Goal: Task Accomplishment & Management: Use online tool/utility

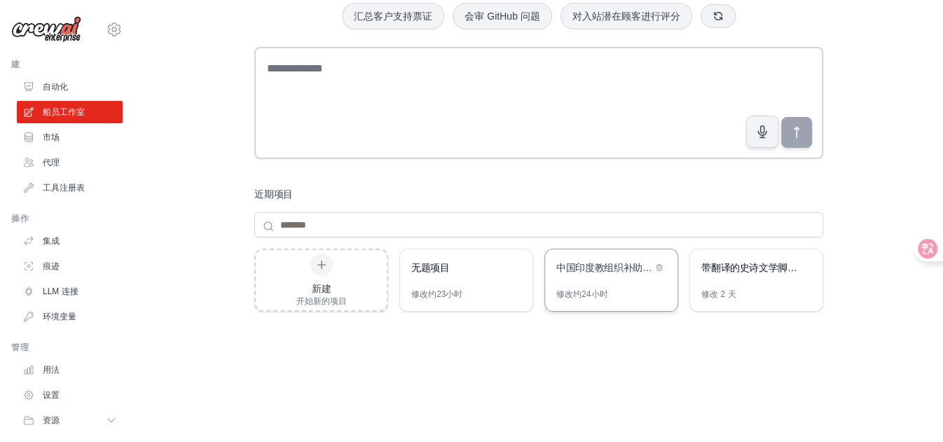
click at [589, 277] on div "中国印度教组织补助金管理系统" at bounding box center [611, 268] width 132 height 39
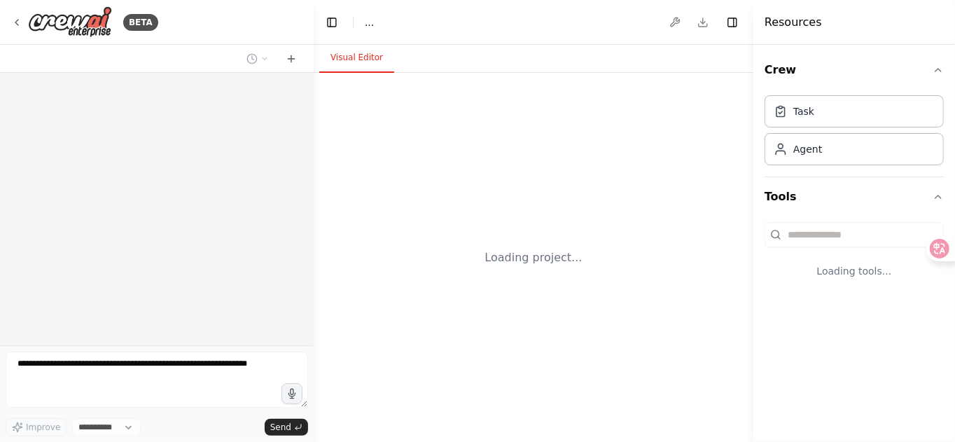
select select "****"
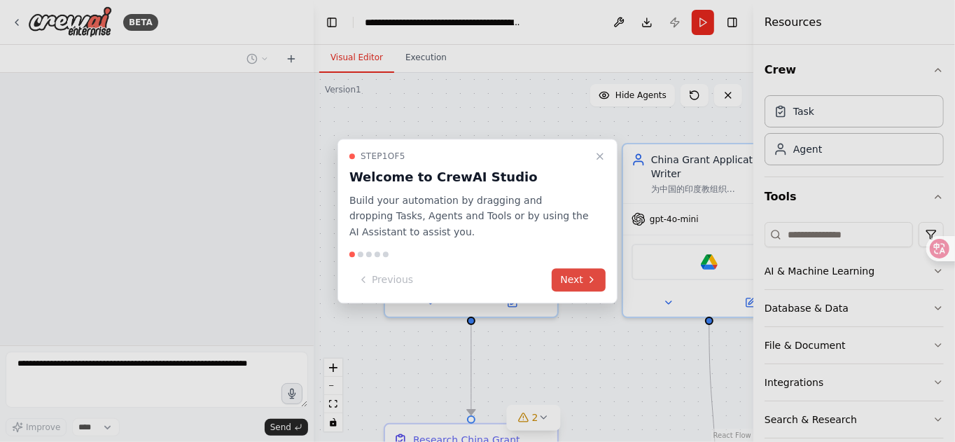
click at [569, 280] on button "Next" at bounding box center [579, 279] width 54 height 23
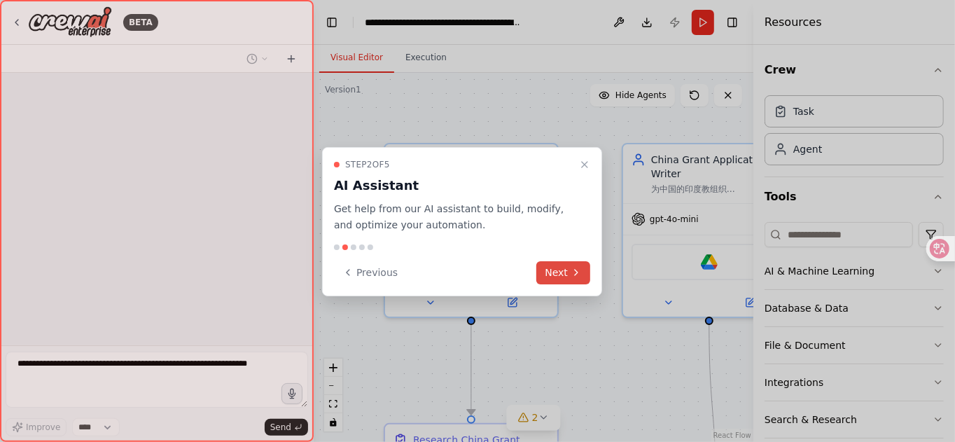
click at [569, 280] on button "Next" at bounding box center [564, 272] width 54 height 23
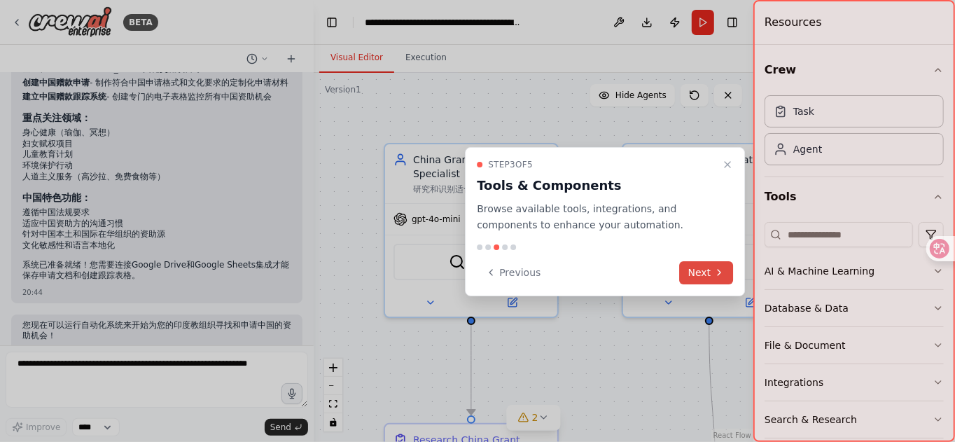
click at [694, 270] on button "Next" at bounding box center [707, 272] width 54 height 23
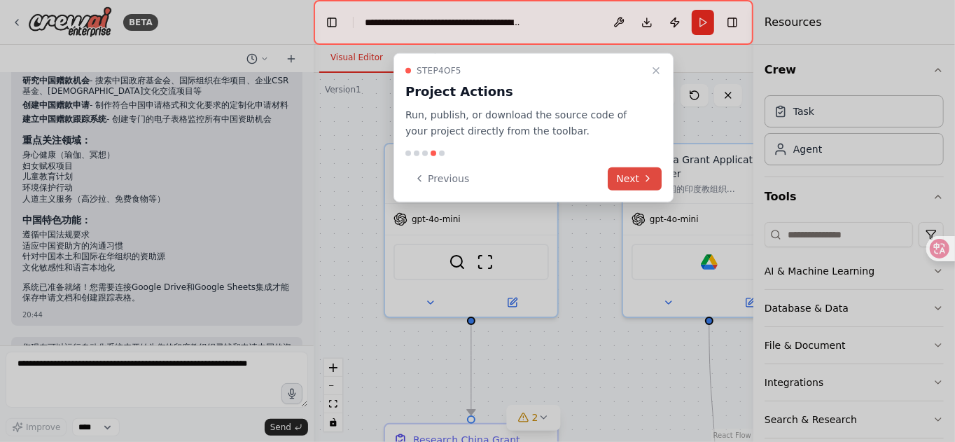
scroll to position [3248, 0]
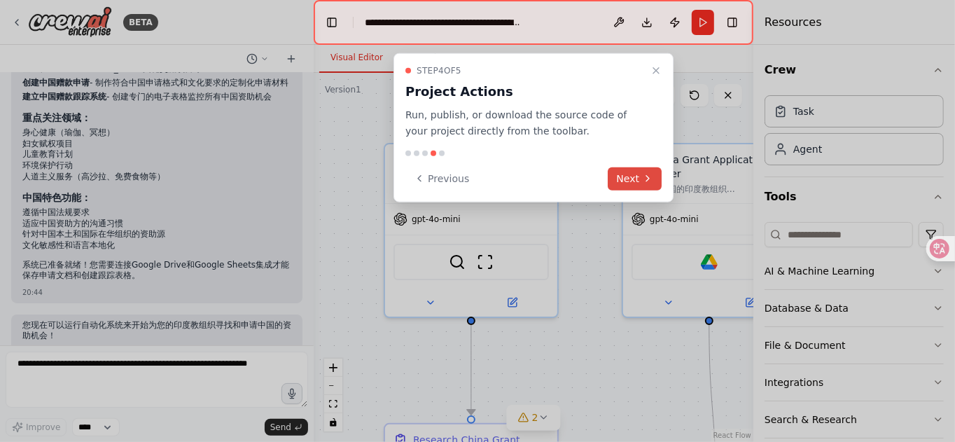
click at [640, 182] on button "Next" at bounding box center [636, 178] width 54 height 23
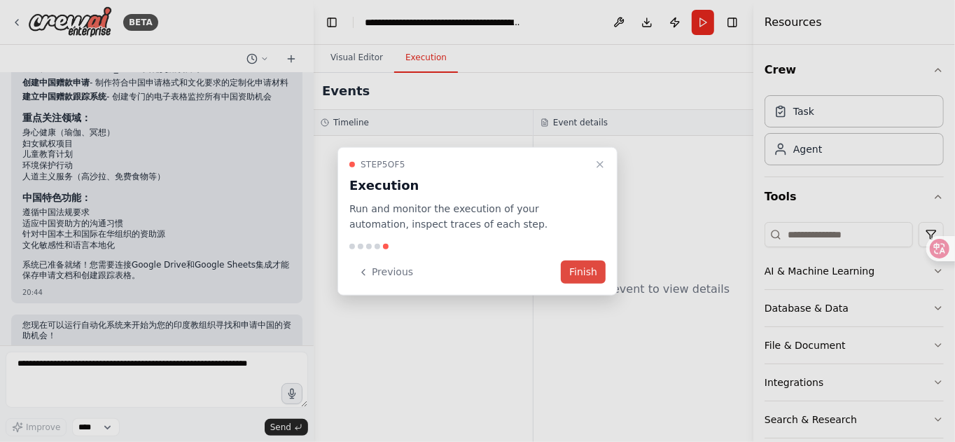
click at [570, 268] on button "Finish" at bounding box center [583, 272] width 45 height 23
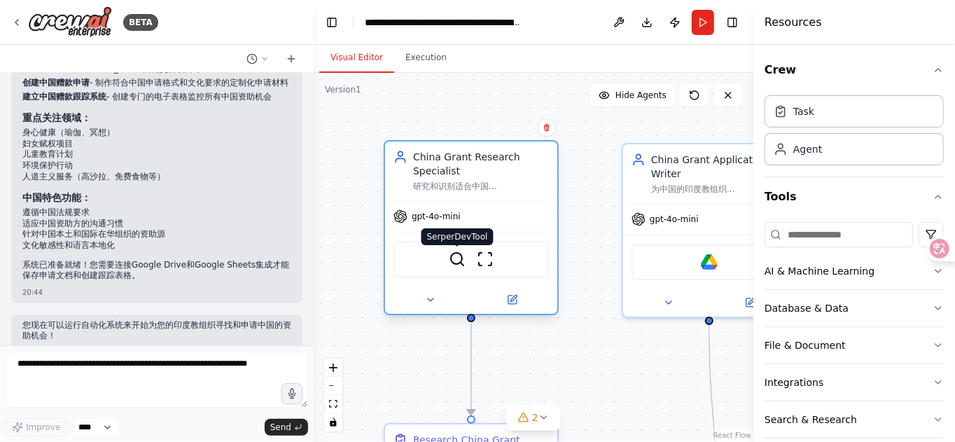
click at [457, 256] on img at bounding box center [457, 259] width 17 height 17
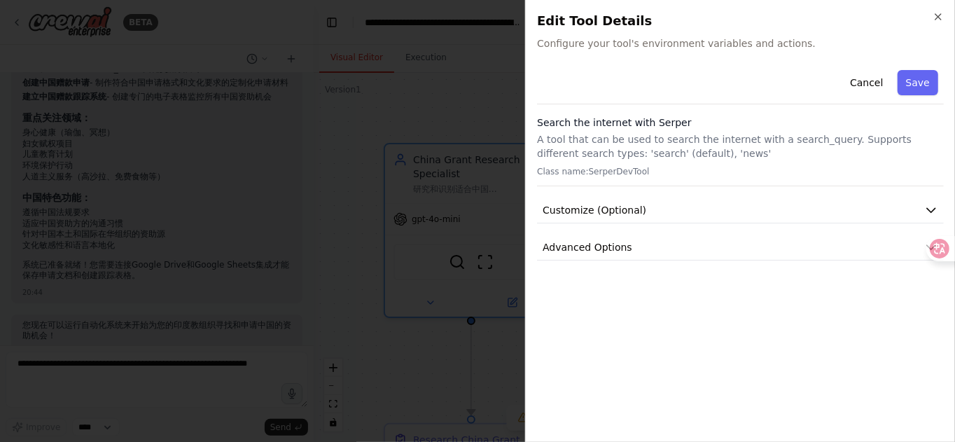
click at [936, 23] on h2 "Edit Tool Details" at bounding box center [740, 21] width 407 height 20
click at [936, 15] on icon "button" at bounding box center [938, 16] width 11 height 11
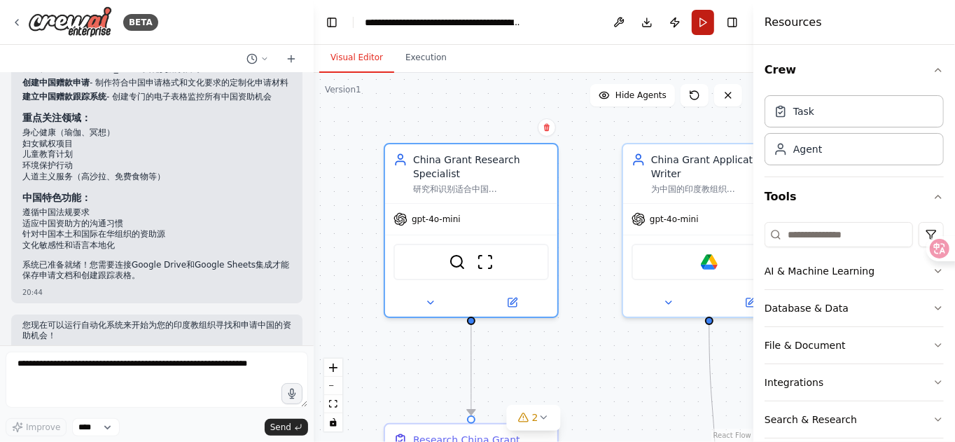
click at [707, 26] on button "Run" at bounding box center [703, 22] width 22 height 25
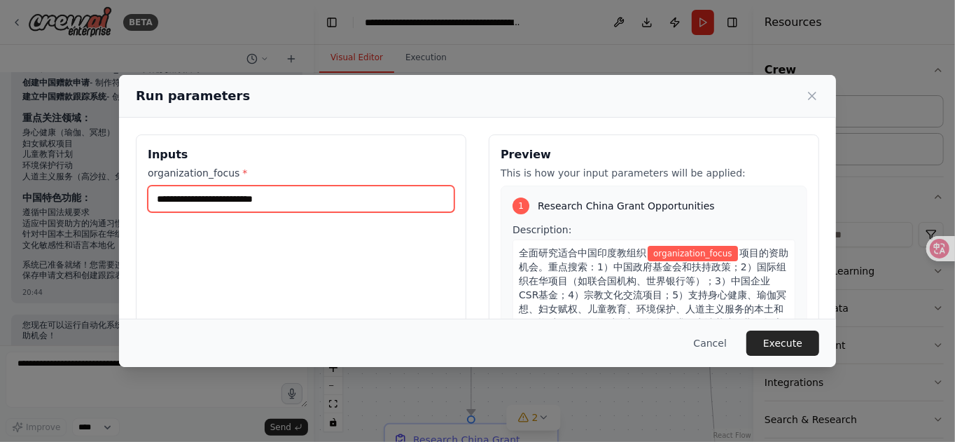
click at [293, 202] on input "organization_focus *" at bounding box center [301, 199] width 307 height 27
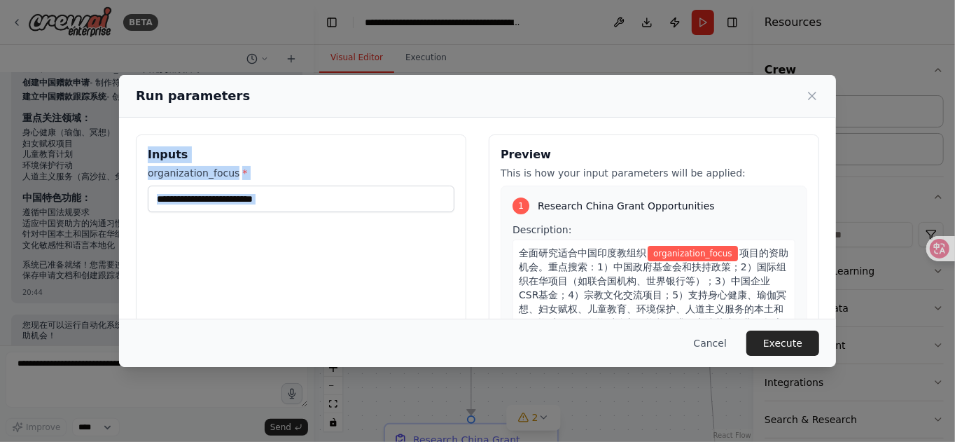
drag, startPoint x: 399, startPoint y: 112, endPoint x: 492, endPoint y: 118, distance: 92.7
click at [492, 118] on div "Run parameters Inputs organization_focus * Preview This is how your input param…" at bounding box center [477, 220] width 717 height 291
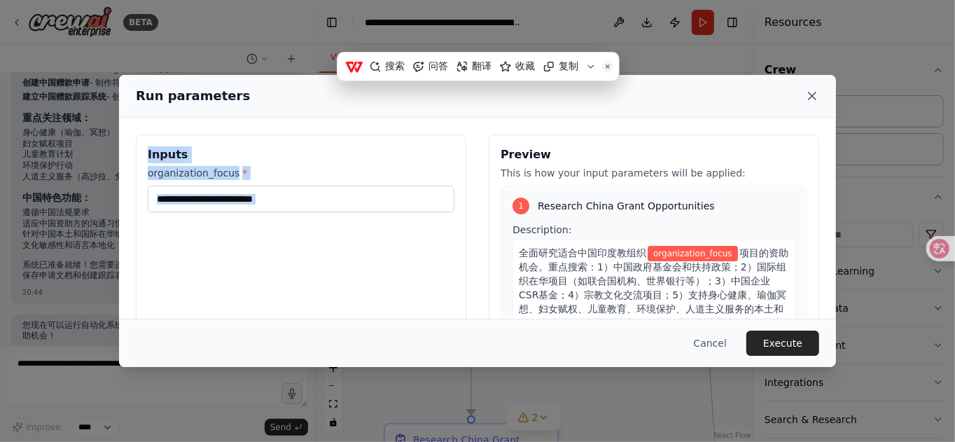
click at [811, 99] on icon at bounding box center [813, 96] width 14 height 14
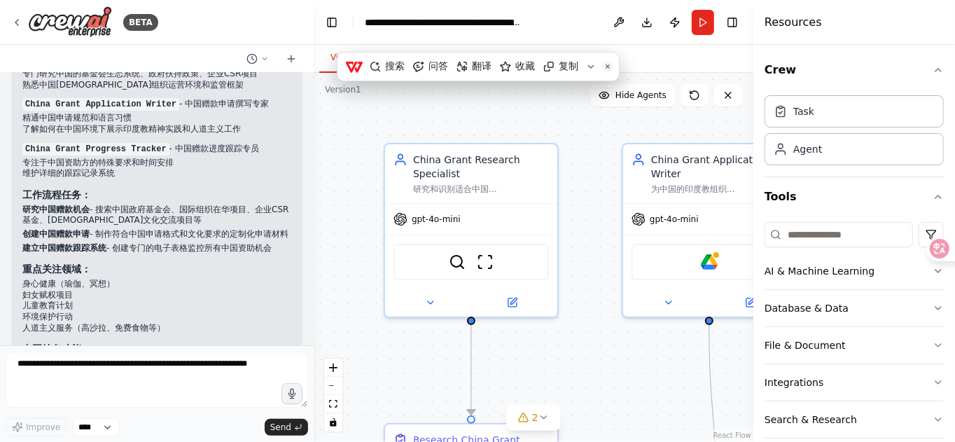
scroll to position [3073, 0]
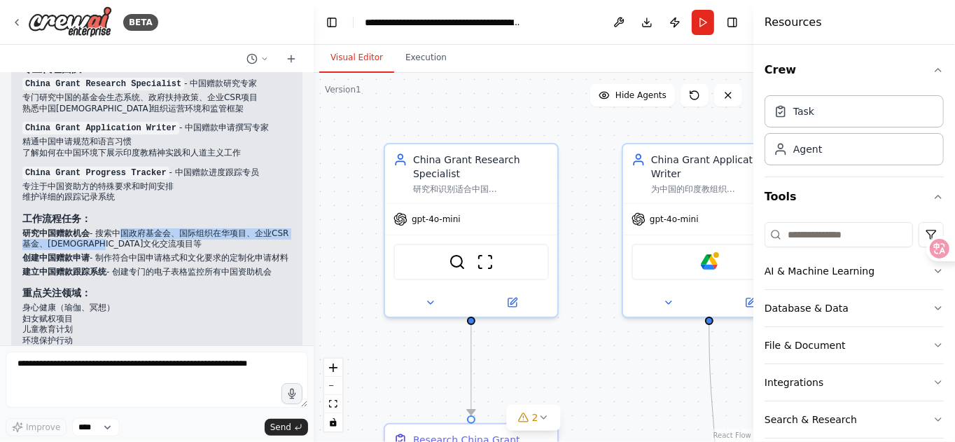
drag, startPoint x: 113, startPoint y: 195, endPoint x: 247, endPoint y: 205, distance: 133.5
click at [247, 228] on p "研究中国赠款机会 - 搜索中国政府基金会、国际组织在华项目、企业CSR基金、宗教文化交流项目等" at bounding box center [156, 239] width 269 height 22
click at [179, 314] on li "妇女赋权项目" at bounding box center [156, 319] width 269 height 11
drag, startPoint x: 116, startPoint y: 198, endPoint x: 216, endPoint y: 200, distance: 100.2
click at [216, 228] on p "研究中国赠款机会 - 搜索中国政府基金会、国际组织在华项目、企业CSR基金、宗教文化交流项目等" at bounding box center [156, 239] width 269 height 22
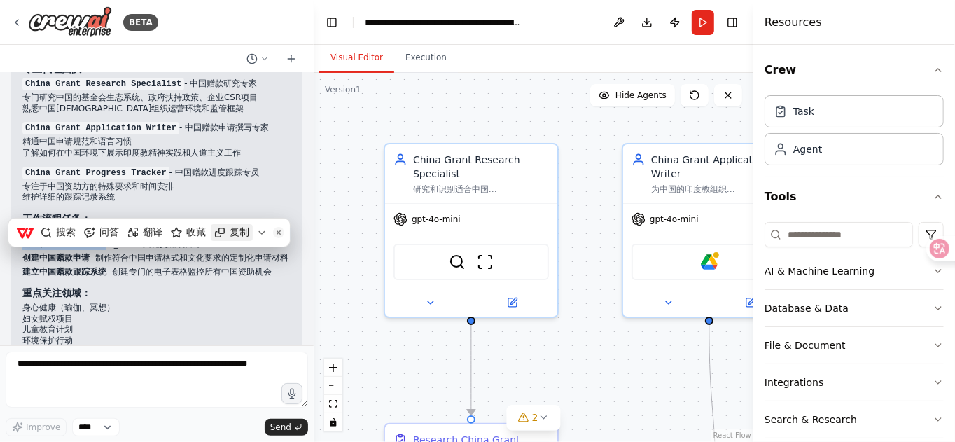
click at [230, 233] on span "复制" at bounding box center [240, 232] width 20 height 13
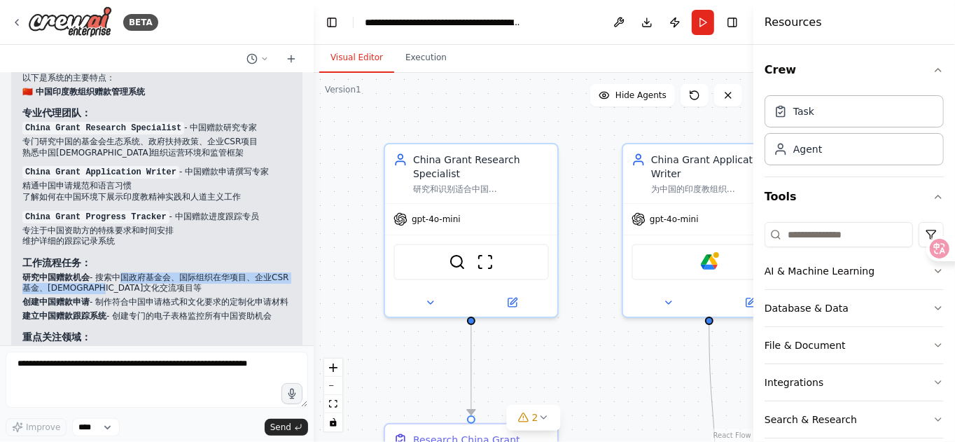
scroll to position [2898, 0]
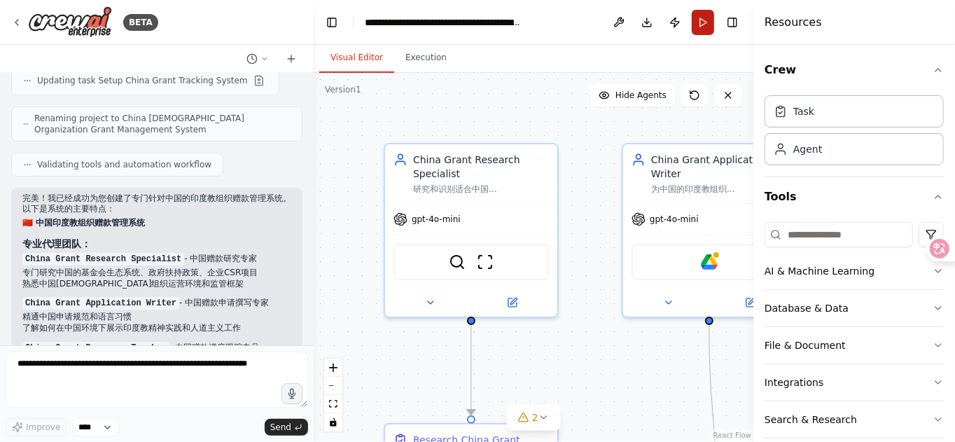
click at [702, 25] on button "Run" at bounding box center [703, 22] width 22 height 25
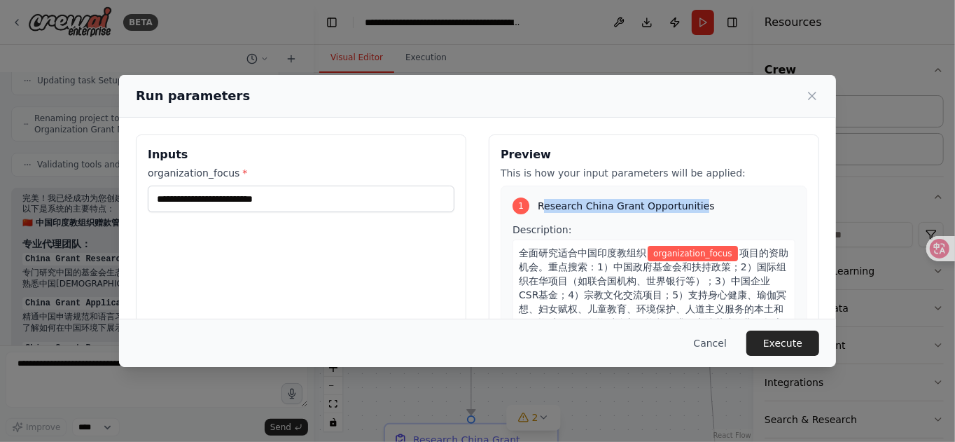
drag, startPoint x: 534, startPoint y: 205, endPoint x: 697, endPoint y: 202, distance: 162.5
click at [697, 202] on span "Research China Grant Opportunities" at bounding box center [626, 206] width 177 height 14
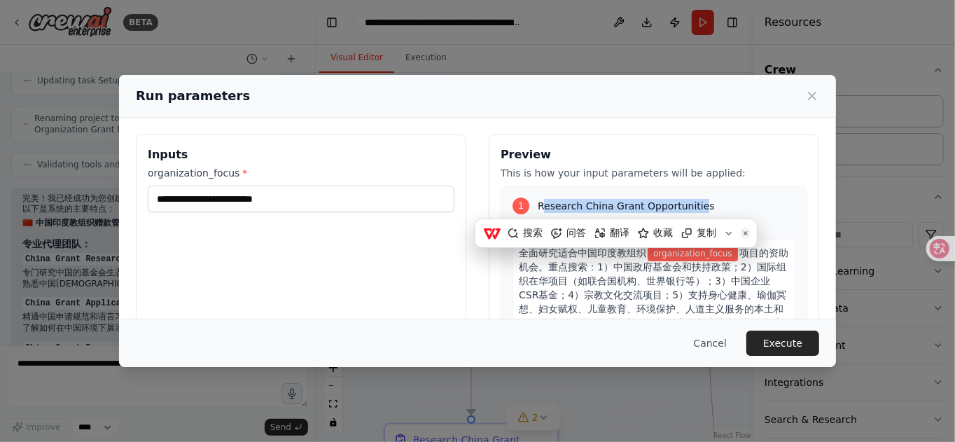
click at [562, 211] on span "Research China Grant Opportunities" at bounding box center [626, 206] width 177 height 14
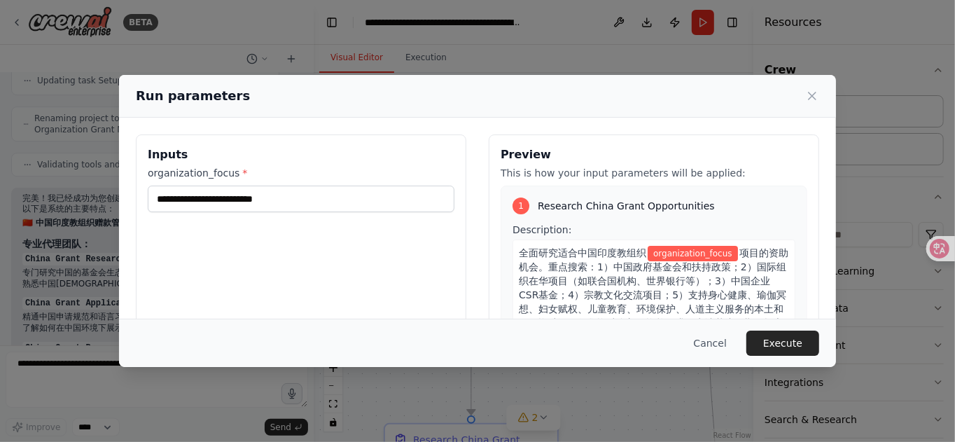
click at [530, 205] on div "1 Research China Grant Opportunities" at bounding box center [654, 206] width 283 height 17
drag, startPoint x: 533, startPoint y: 207, endPoint x: 712, endPoint y: 205, distance: 178.6
click at [712, 205] on div "1 Research China Grant Opportunities" at bounding box center [654, 206] width 283 height 17
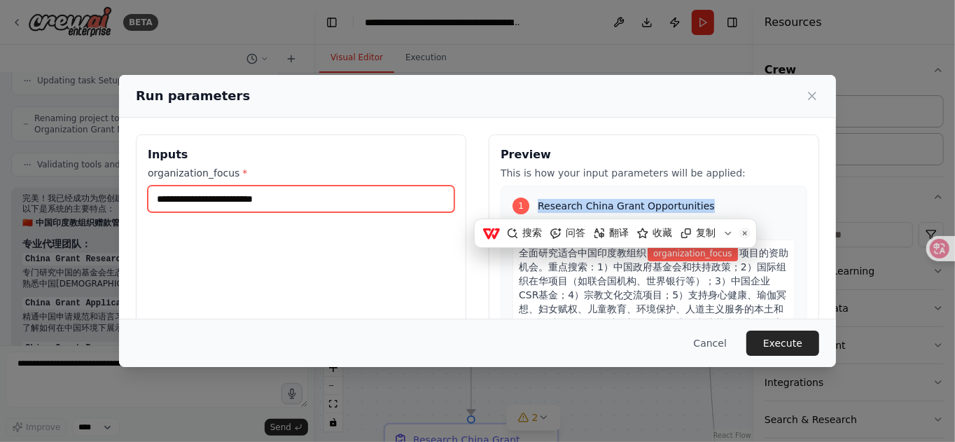
click at [298, 202] on input "organization_focus *" at bounding box center [301, 199] width 307 height 27
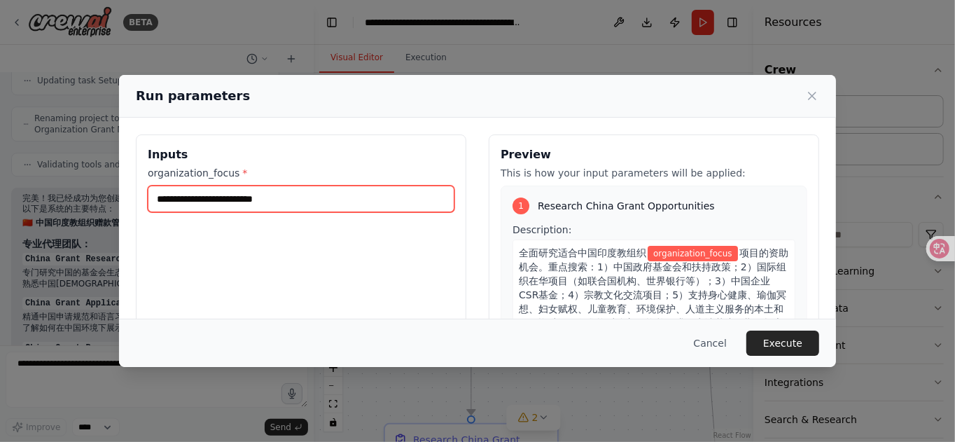
paste input "**********"
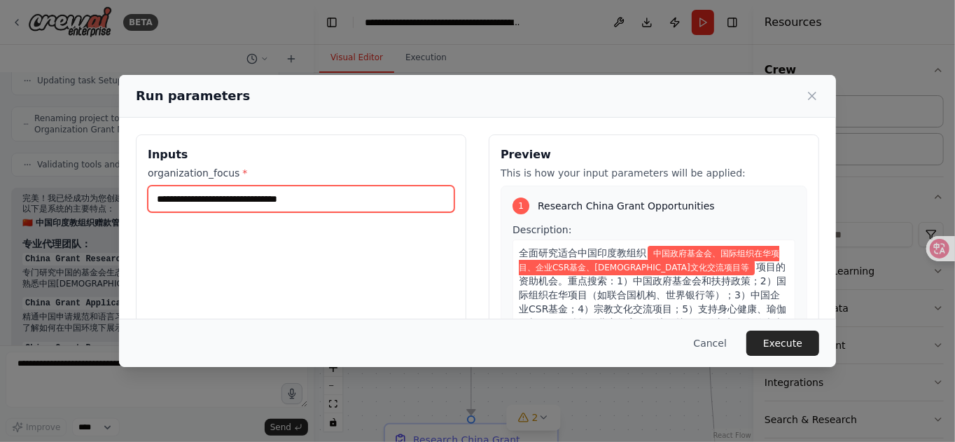
scroll to position [0, 40]
click at [429, 198] on input "**********" at bounding box center [298, 199] width 300 height 26
click at [290, 196] on input "**********" at bounding box center [298, 199] width 300 height 26
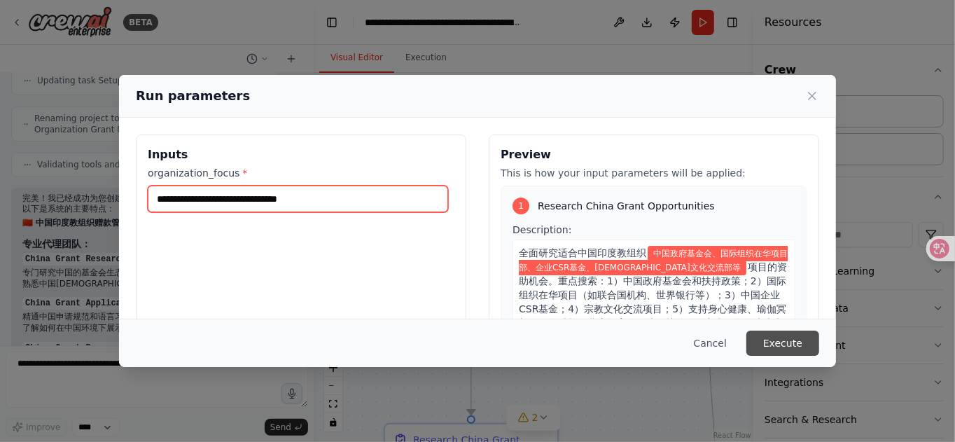
type input "**********"
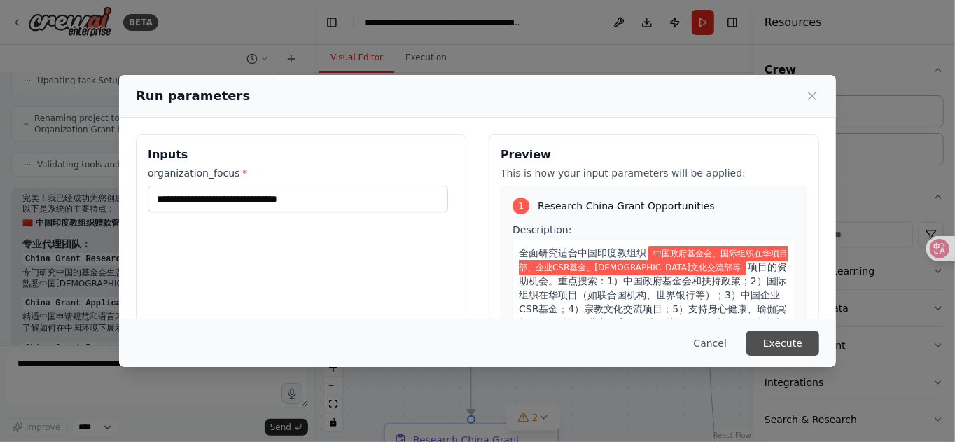
scroll to position [0, 0]
click at [774, 342] on button "Execute" at bounding box center [783, 343] width 73 height 25
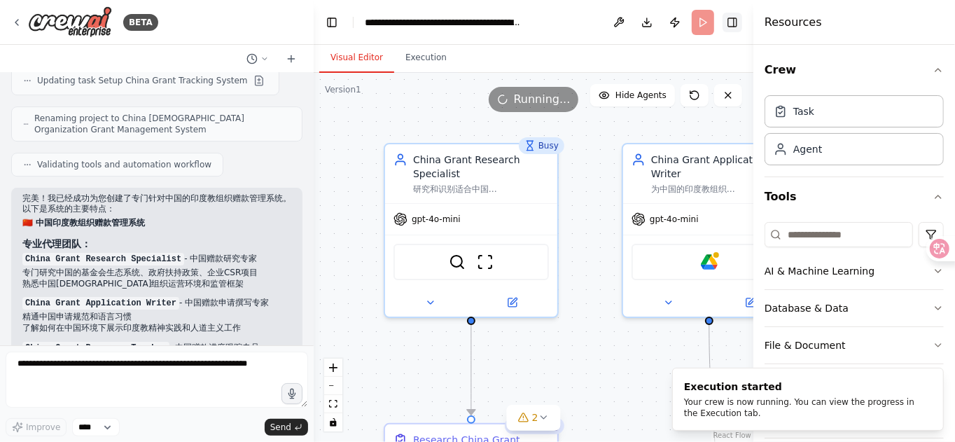
click at [737, 27] on button "Toggle Right Sidebar" at bounding box center [733, 23] width 20 height 20
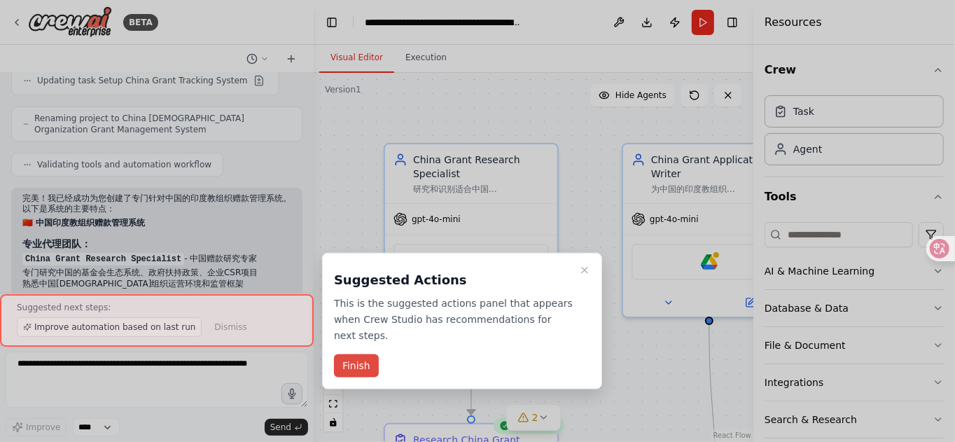
click at [350, 368] on button "Finish" at bounding box center [356, 365] width 45 height 23
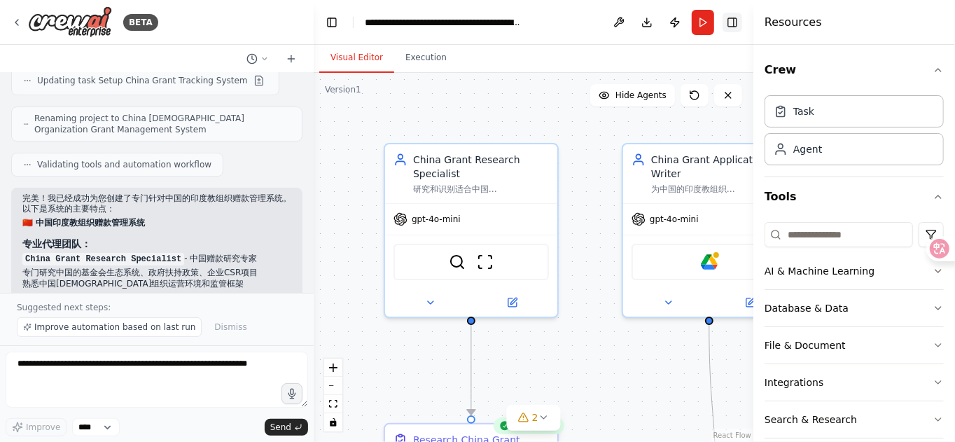
click at [735, 23] on button "Toggle Right Sidebar" at bounding box center [733, 23] width 20 height 20
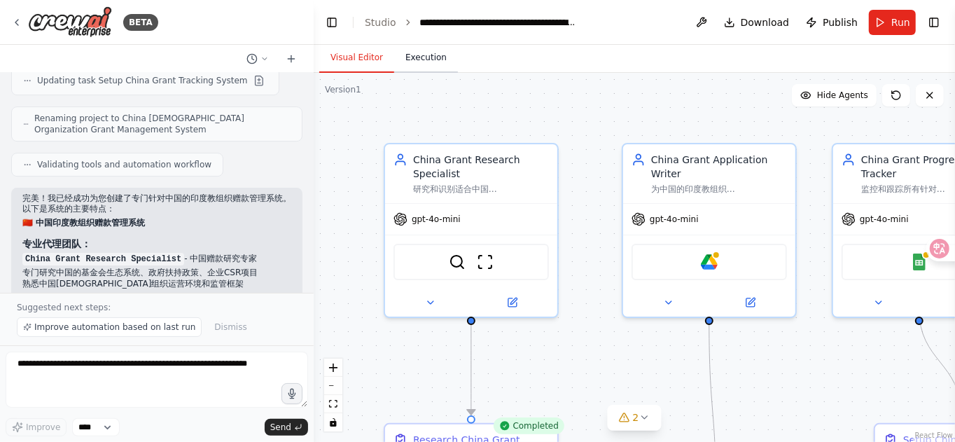
click at [427, 62] on button "Execution" at bounding box center [426, 57] width 64 height 29
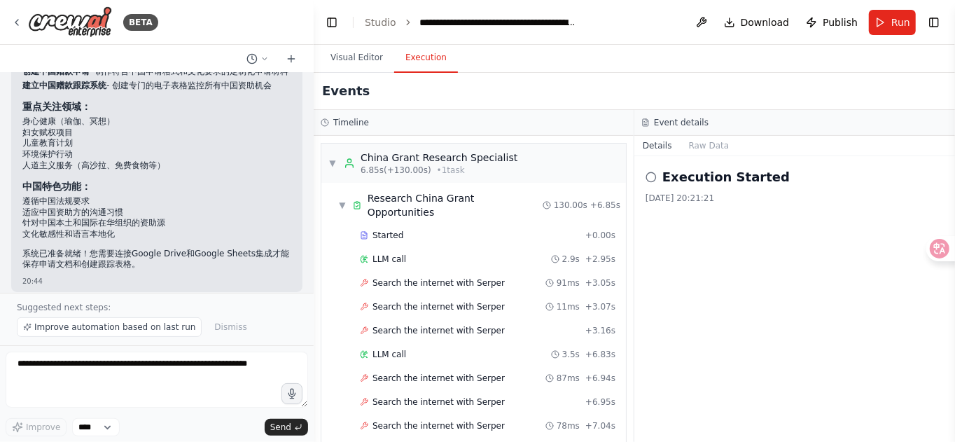
scroll to position [3300, 0]
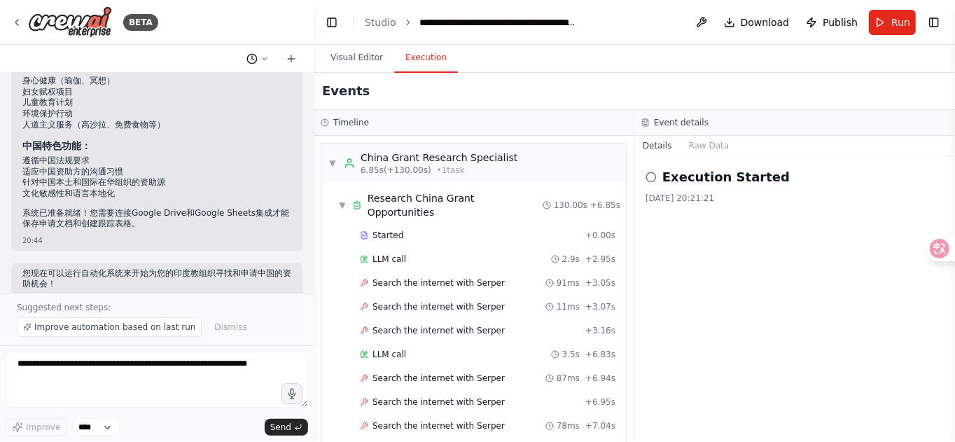
click at [263, 60] on icon at bounding box center [265, 59] width 8 height 8
click at [427, 191] on div "Research China Grant Opportunities" at bounding box center [455, 205] width 175 height 28
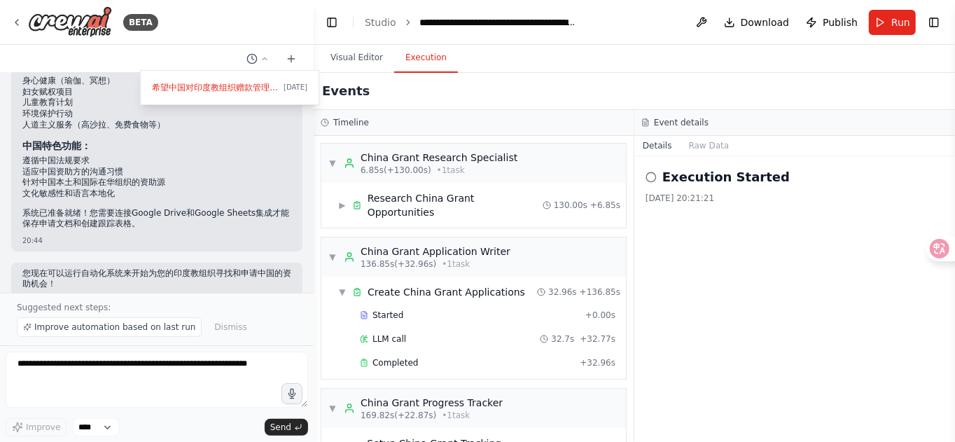
click at [436, 106] on div "Events" at bounding box center [635, 91] width 642 height 37
click at [15, 19] on div at bounding box center [157, 221] width 314 height 442
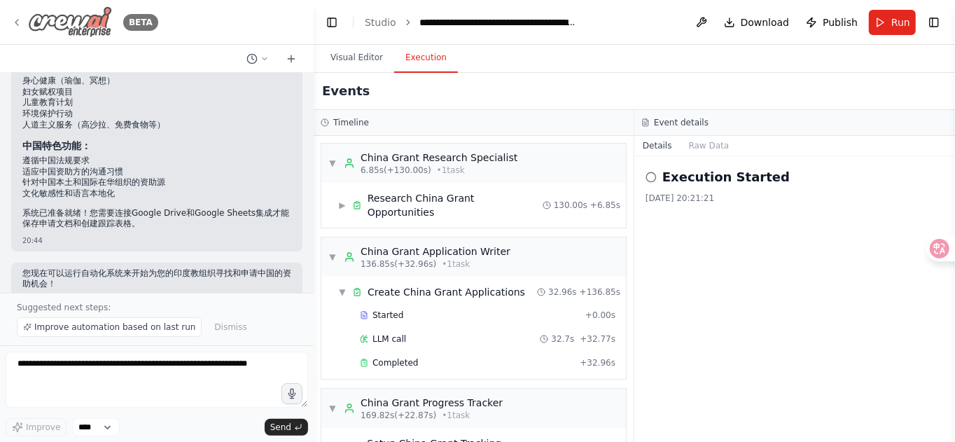
click at [14, 21] on icon at bounding box center [16, 22] width 11 height 11
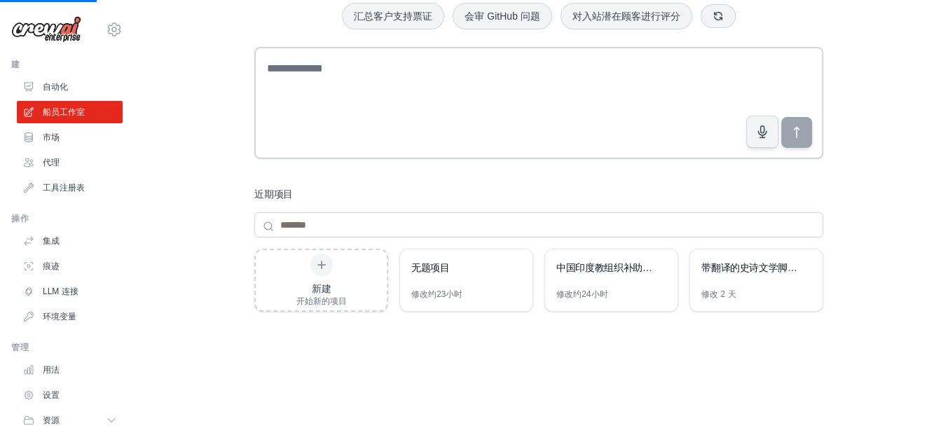
scroll to position [88, 0]
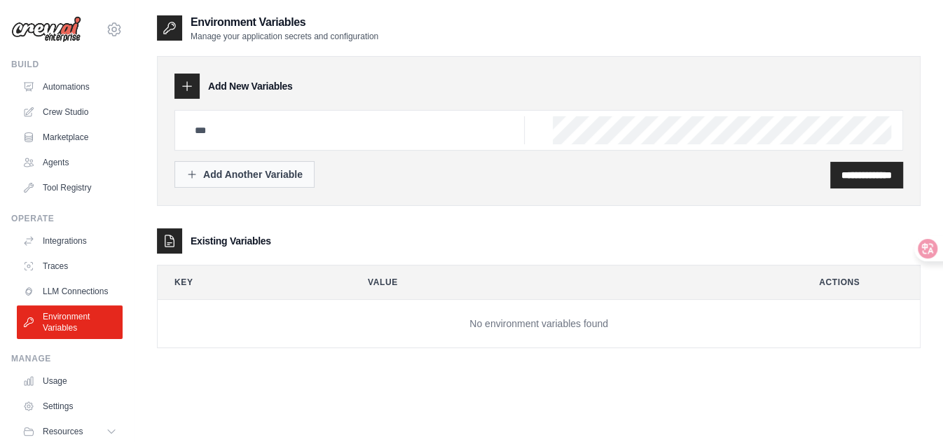
click at [242, 174] on div "Add Another Variable" at bounding box center [244, 174] width 116 height 14
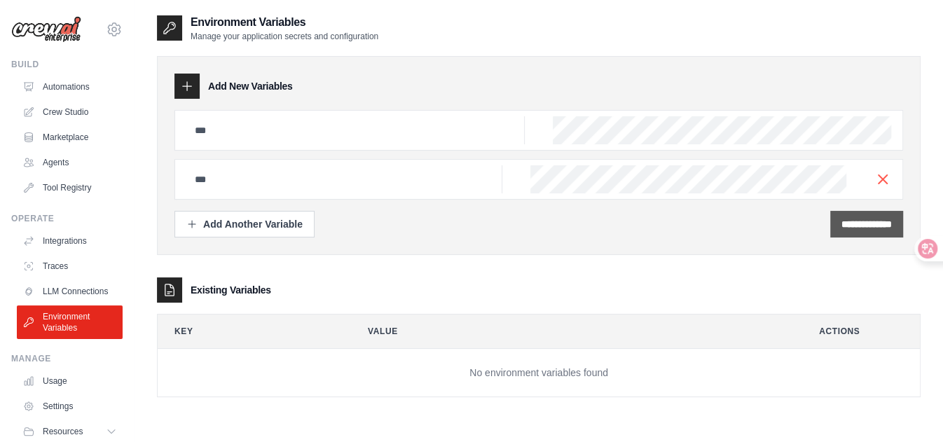
click at [852, 225] on input "**********" at bounding box center [866, 224] width 50 height 14
click at [561, 232] on div "**********" at bounding box center [538, 224] width 728 height 27
click at [75, 116] on link "Crew Studio" at bounding box center [71, 112] width 106 height 22
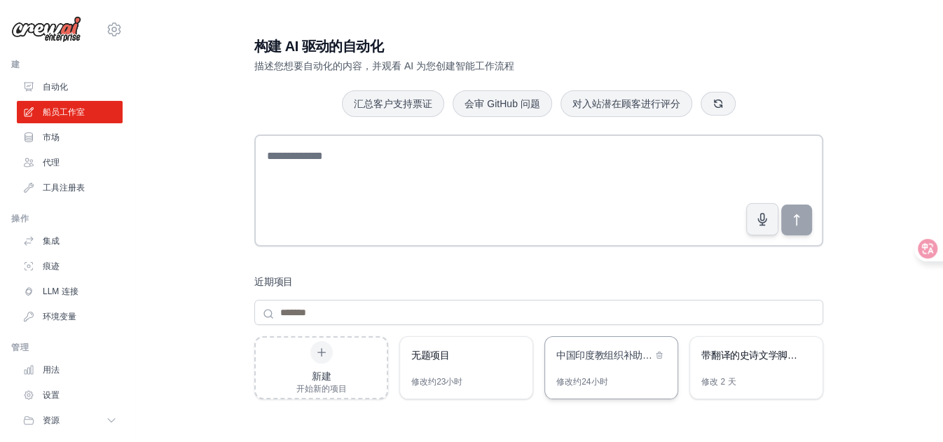
click at [611, 376] on div "修改约24小时" at bounding box center [611, 387] width 132 height 22
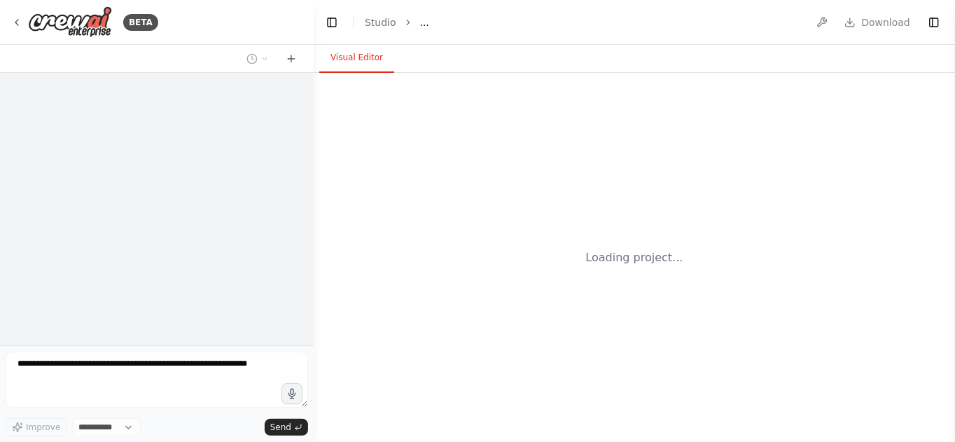
select select "****"
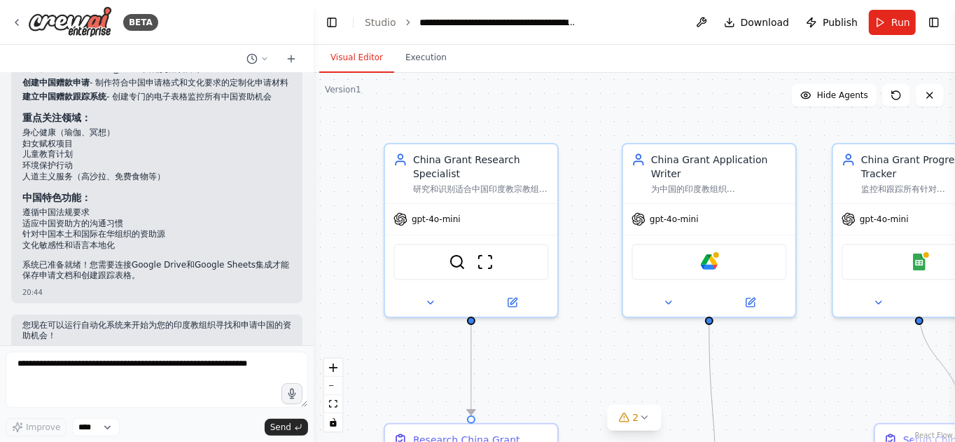
scroll to position [3248, 0]
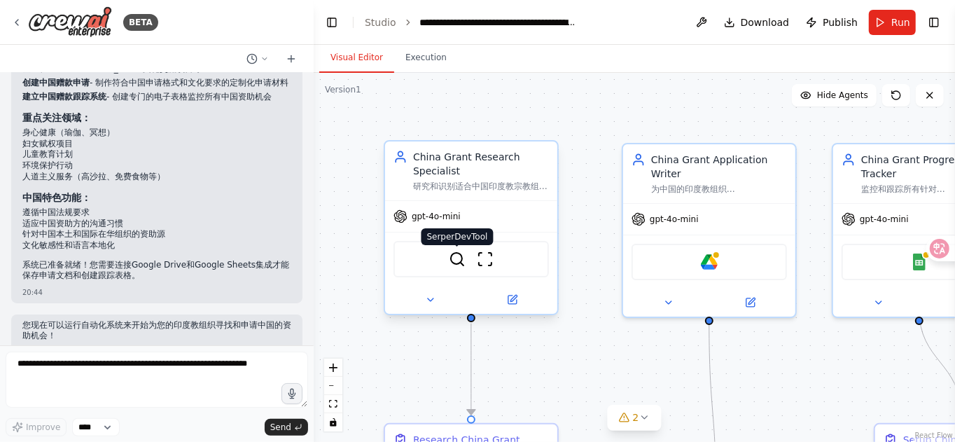
click at [464, 263] on img at bounding box center [457, 259] width 17 height 17
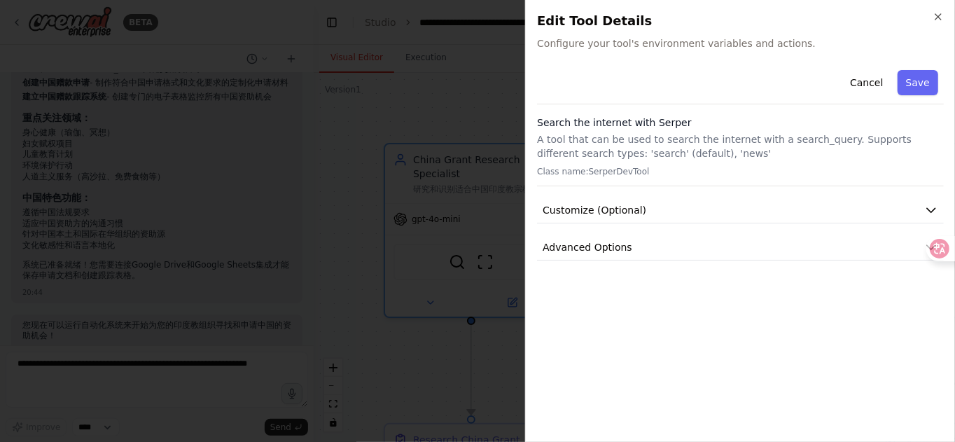
click at [364, 268] on div at bounding box center [477, 221] width 955 height 442
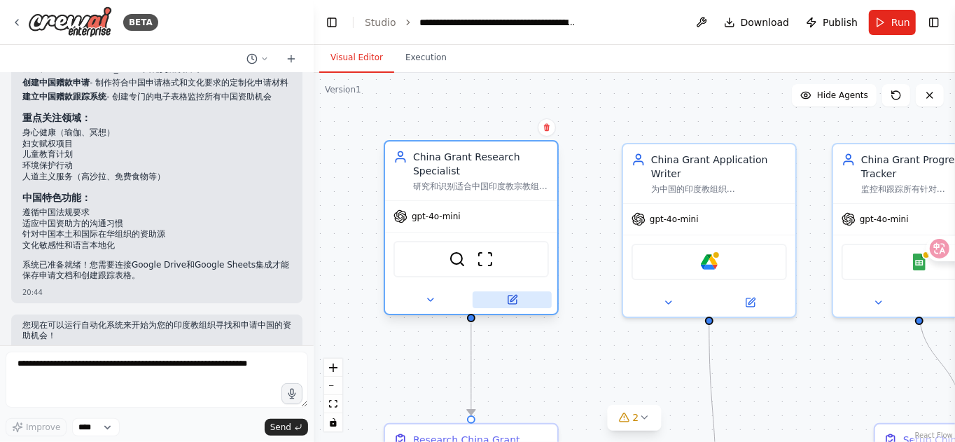
click at [509, 300] on icon at bounding box center [513, 300] width 8 height 8
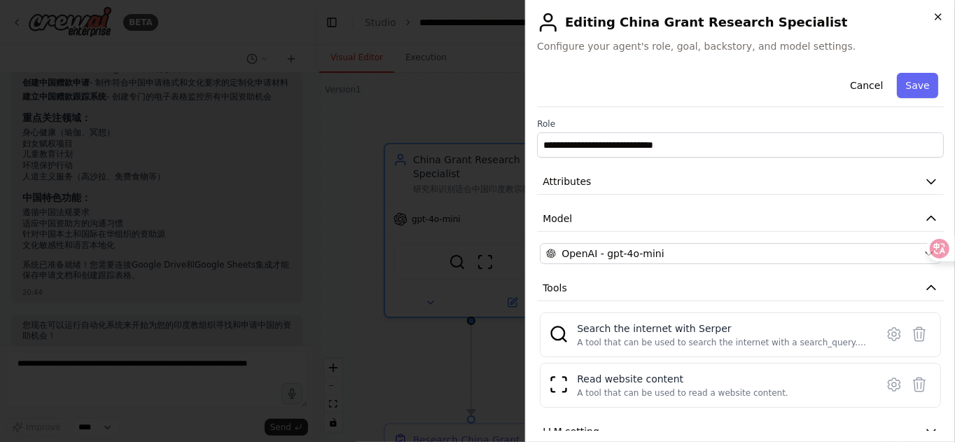
click at [939, 12] on icon "button" at bounding box center [938, 16] width 11 height 11
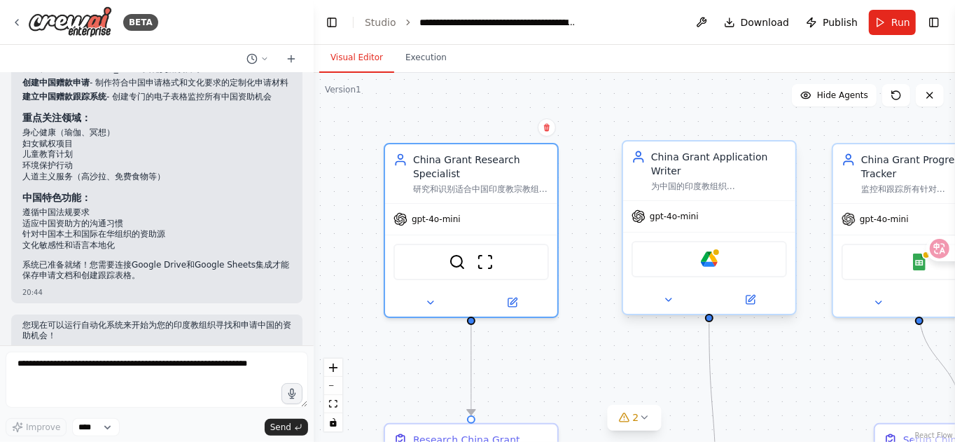
click at [691, 186] on div "为中国的印度教组织{organization_focus}项目创建有说服力的、定制化的赠款申请材料，包括申请信、项目提案和支持文件。根据中国资助方的具体要求和…" at bounding box center [719, 186] width 136 height 11
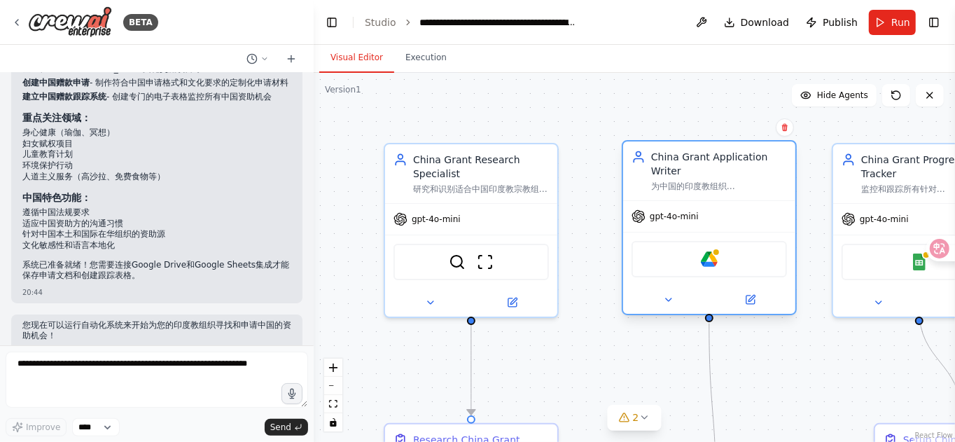
click at [700, 265] on div "Google Drive" at bounding box center [709, 259] width 155 height 36
click at [670, 298] on icon at bounding box center [668, 299] width 11 height 11
click at [713, 256] on img at bounding box center [709, 259] width 17 height 17
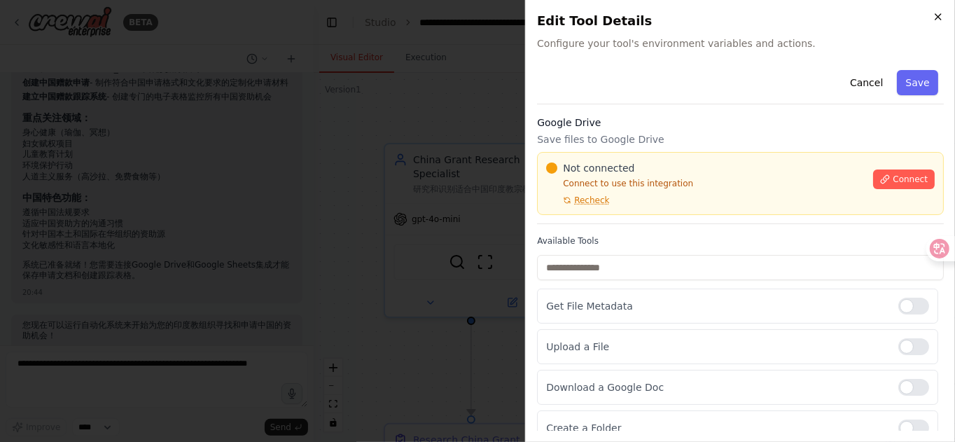
click at [943, 15] on icon "button" at bounding box center [938, 16] width 11 height 11
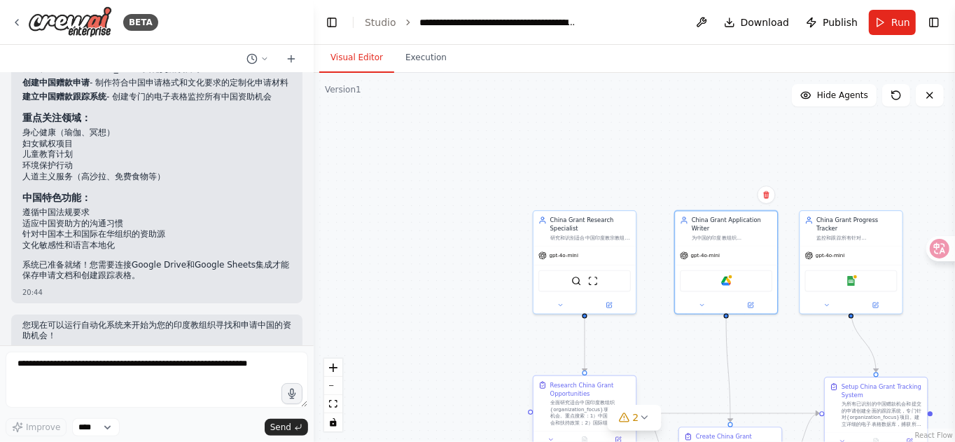
click at [574, 392] on div "Research China Grant Opportunities" at bounding box center [591, 389] width 81 height 17
click at [574, 413] on div "全面研究适合中国印度教组织{organization_focus}项目的资助机会。重点搜索：1）中国政府基金会和扶持政策；2）国际组织在华项目（如联合国机构、…" at bounding box center [591, 412] width 81 height 27
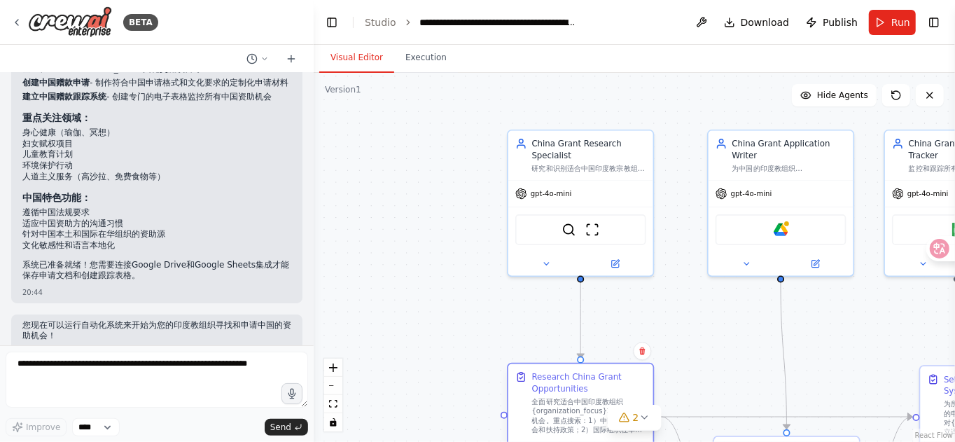
click at [566, 410] on div "全面研究适合中国印度教组织{organization_focus}项目的资助机会。重点搜索：1）中国政府基金会和扶持政策；2）国际组织在华项目（如联合国机构、…" at bounding box center [589, 416] width 114 height 38
click at [566, 387] on div "Research China Grant Opportunities" at bounding box center [589, 383] width 114 height 24
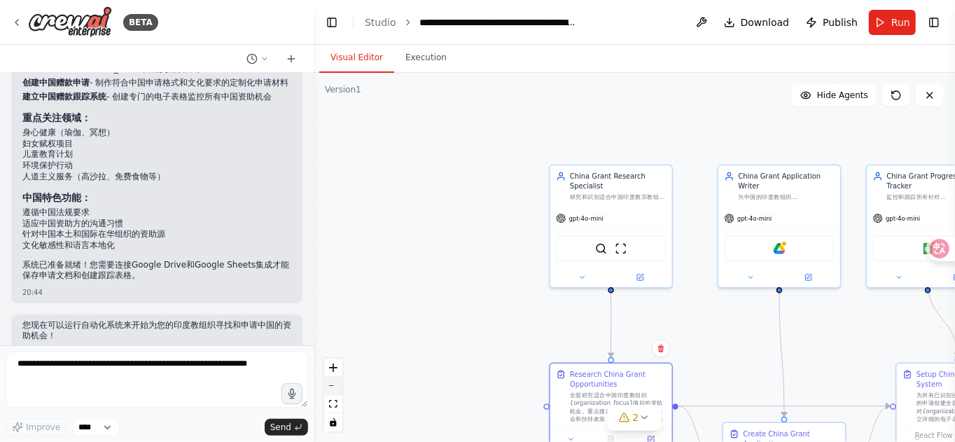
click at [336, 387] on button "zoom out" at bounding box center [333, 386] width 18 height 18
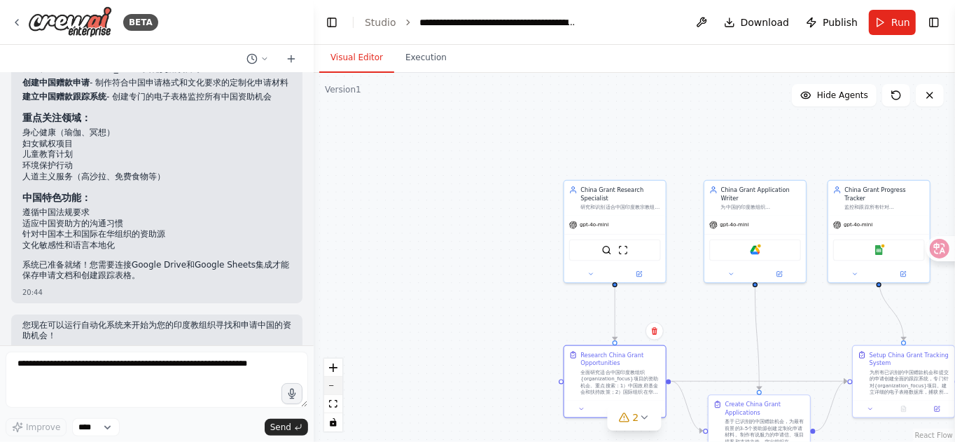
click at [336, 387] on button "zoom out" at bounding box center [333, 386] width 18 height 18
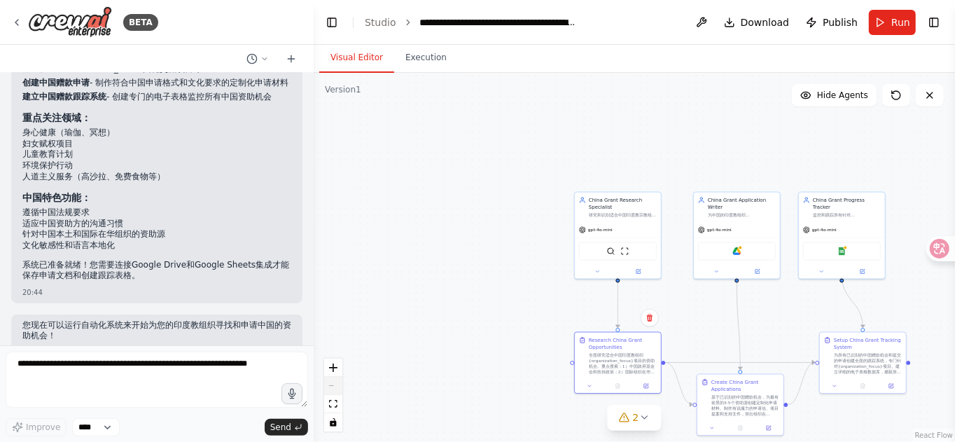
click at [336, 387] on div "React Flow controls" at bounding box center [333, 395] width 18 height 73
click at [841, 21] on span "Publish" at bounding box center [840, 22] width 35 height 14
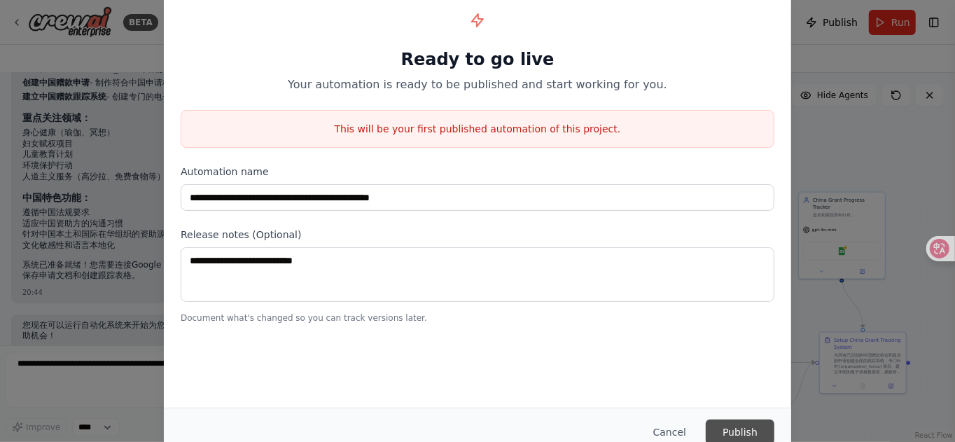
click at [722, 431] on button "Publish" at bounding box center [740, 432] width 69 height 25
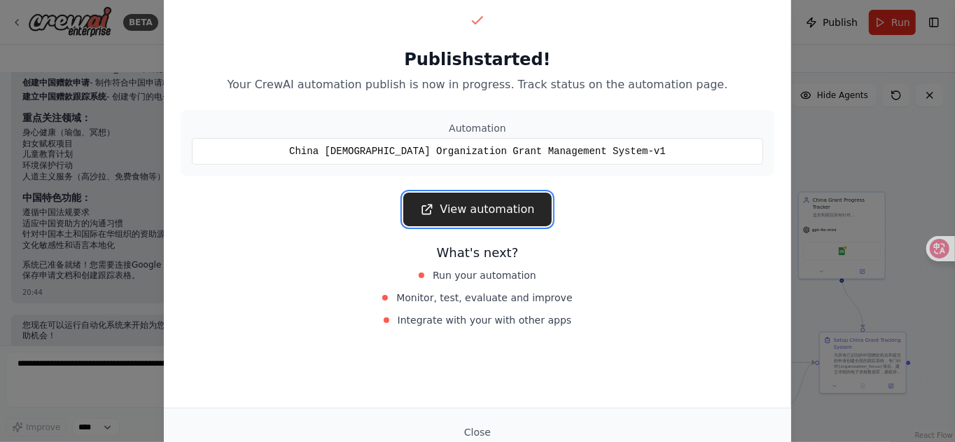
click at [522, 210] on link "View automation" at bounding box center [477, 210] width 148 height 34
click at [494, 434] on button "Close" at bounding box center [477, 432] width 49 height 25
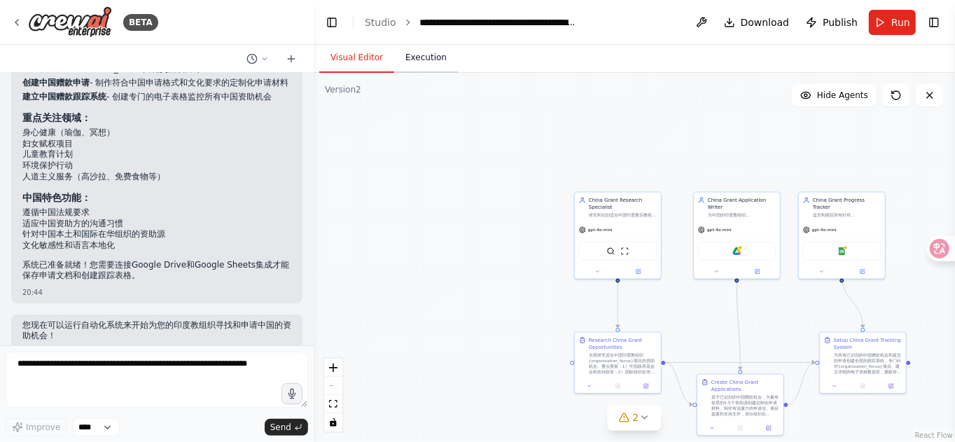
click at [436, 56] on button "Execution" at bounding box center [426, 57] width 64 height 29
click at [345, 59] on button "Visual Editor" at bounding box center [356, 57] width 75 height 29
click at [905, 23] on span "Run" at bounding box center [901, 22] width 19 height 14
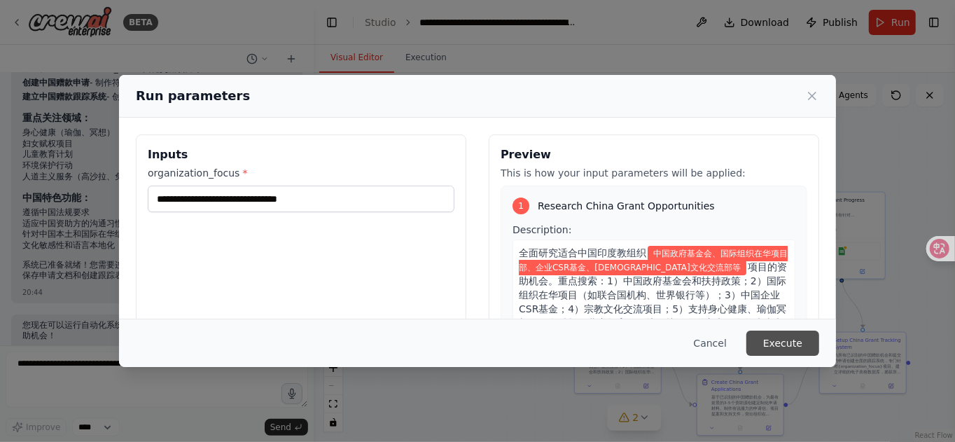
click at [775, 345] on button "Execute" at bounding box center [783, 343] width 73 height 25
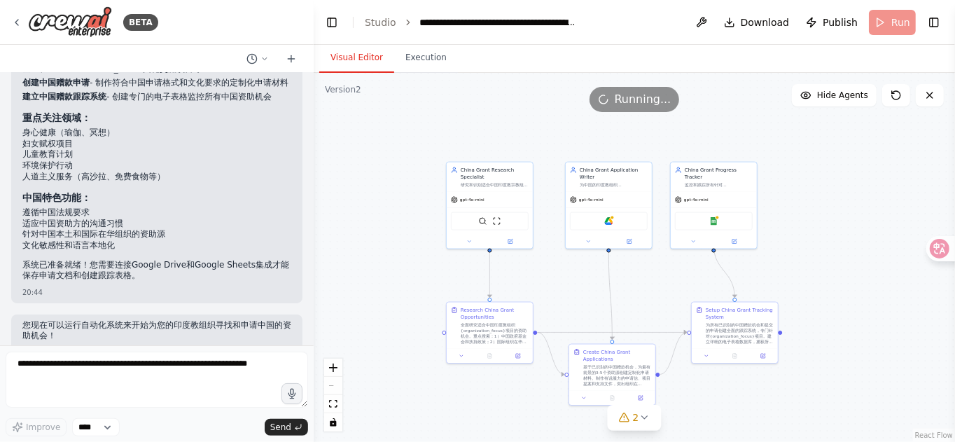
drag, startPoint x: 777, startPoint y: 333, endPoint x: 616, endPoint y: 294, distance: 165.0
click at [644, 302] on div ".deletable-edge-delete-btn { width: 20px; height: 20px; border: 0px solid #ffff…" at bounding box center [635, 257] width 642 height 369
click at [637, 301] on div ".deletable-edge-delete-btn { width: 20px; height: 20px; border: 0px solid #ffff…" at bounding box center [635, 257] width 642 height 369
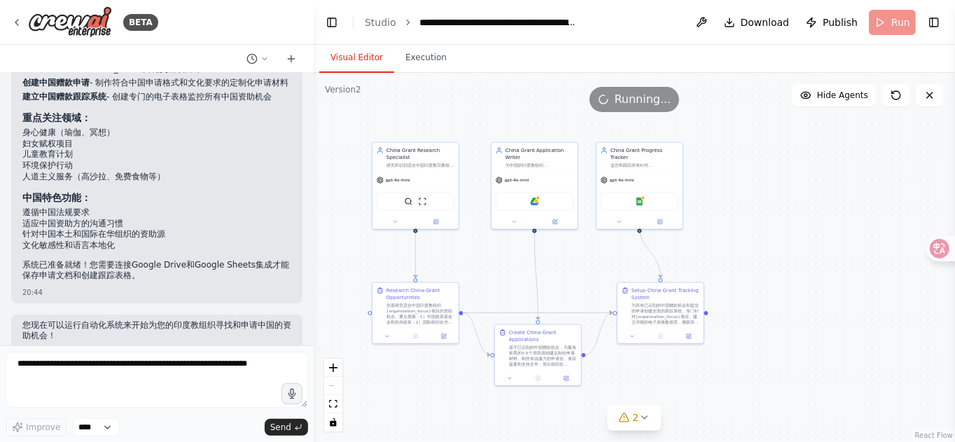
drag, startPoint x: 616, startPoint y: 294, endPoint x: 560, endPoint y: 280, distance: 57.8
click at [560, 280] on div ".deletable-edge-delete-btn { width: 20px; height: 20px; border: 0px solid #ffff…" at bounding box center [635, 257] width 642 height 369
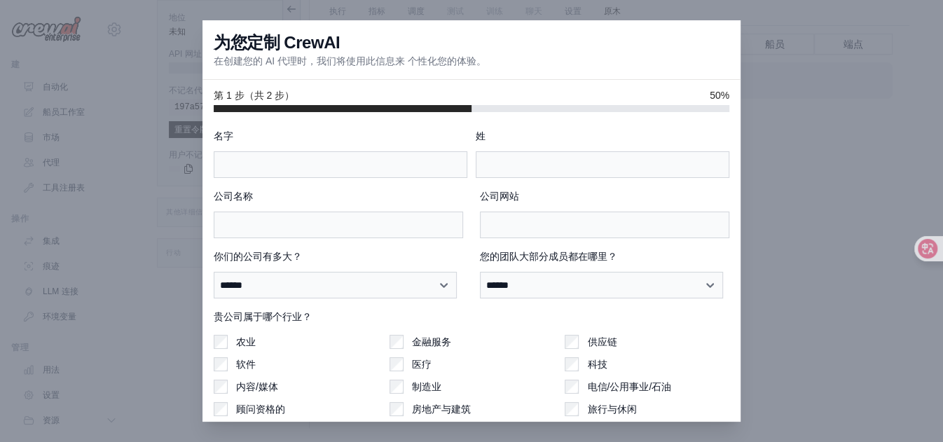
click at [786, 237] on div at bounding box center [471, 221] width 943 height 442
click at [810, 216] on div at bounding box center [471, 221] width 943 height 442
